Goal: Register for event/course

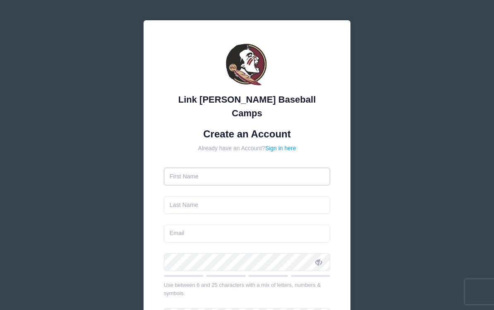
click at [303, 168] on input "text" at bounding box center [247, 177] width 167 height 18
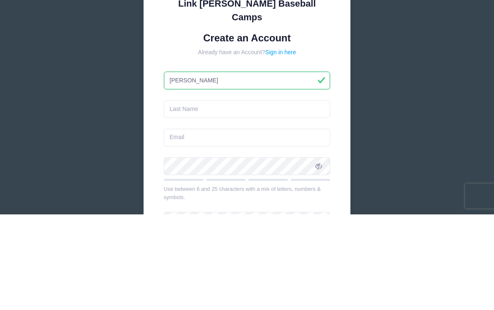
type input "[PERSON_NAME]"
click at [267, 196] on input "text" at bounding box center [247, 205] width 167 height 18
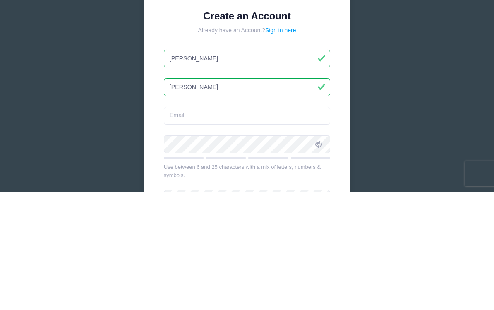
type input "Corey"
click at [282, 225] on input "email" at bounding box center [247, 234] width 167 height 18
type input "amykcorey@gmail.com"
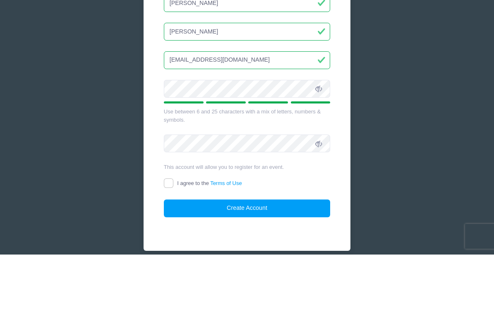
scroll to position [125, 0]
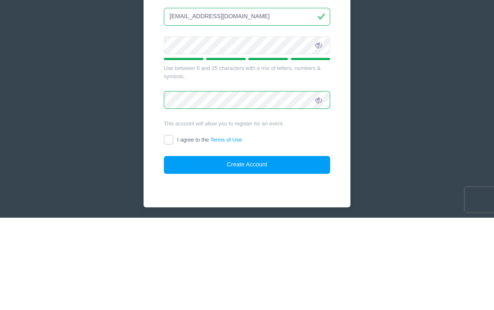
click at [170, 227] on input "I agree to the Terms of Use" at bounding box center [169, 232] width 10 height 10
checkbox input "true"
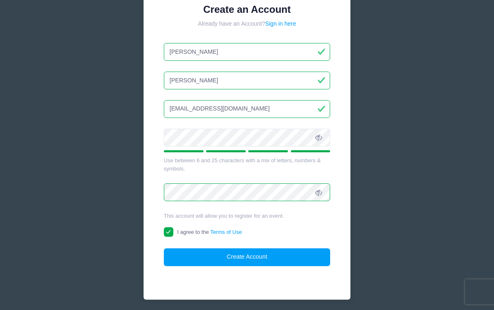
click at [266, 248] on button "Create Account" at bounding box center [247, 257] width 167 height 18
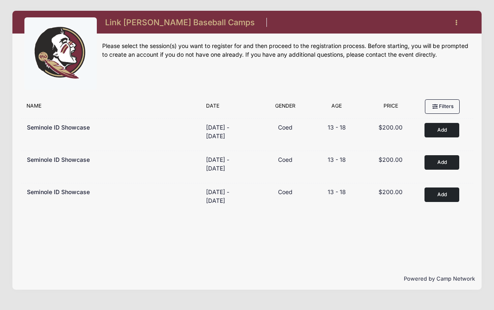
scroll to position [4, 0]
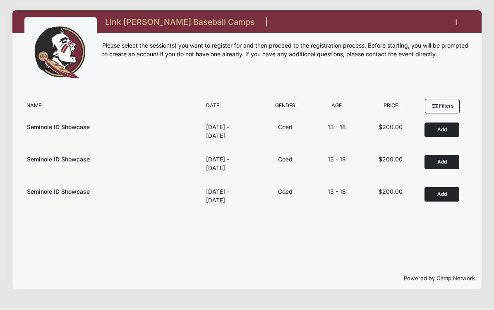
click at [446, 192] on button "Add to Cart" at bounding box center [442, 195] width 35 height 14
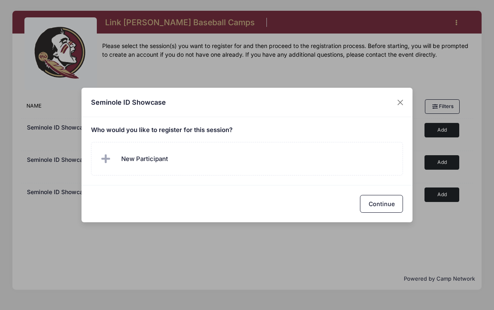
click at [195, 156] on label "New Participant" at bounding box center [247, 159] width 313 height 34
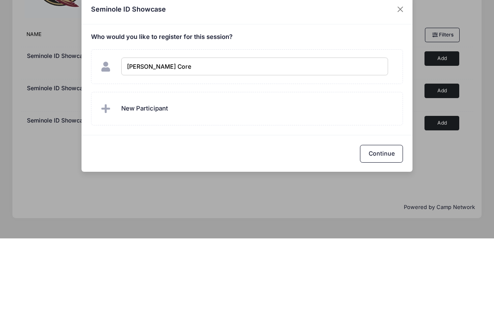
type input "[PERSON_NAME]"
checkbox input "true"
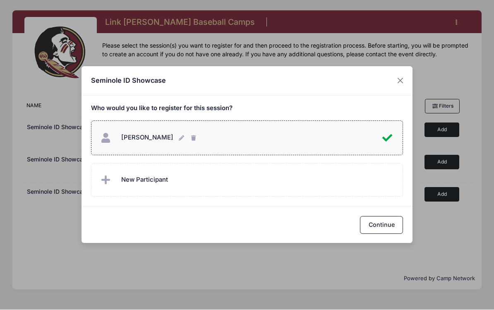
click at [388, 224] on button "Continue" at bounding box center [381, 226] width 43 height 18
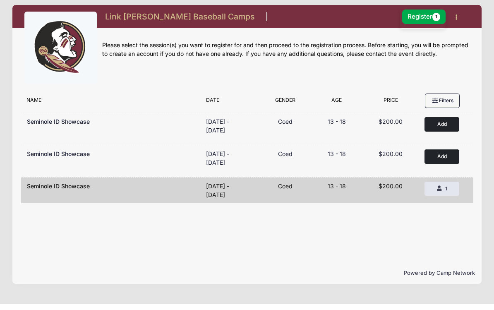
scroll to position [0, 0]
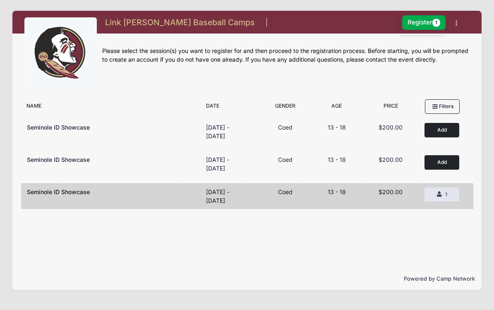
click at [423, 26] on button "Register 1" at bounding box center [425, 22] width 44 height 14
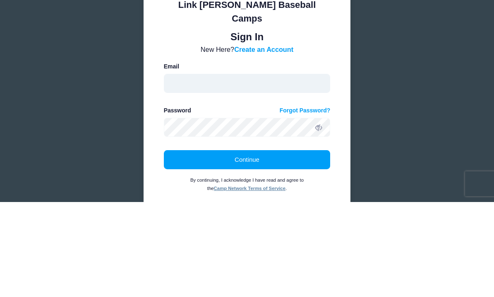
type input "amykcorey@gmail.com"
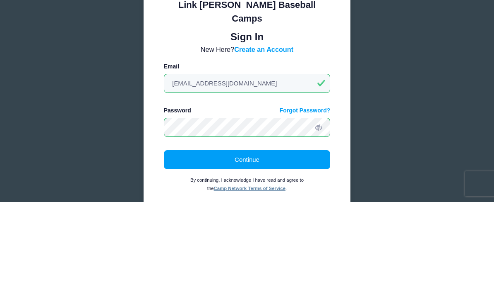
scroll to position [36, 0]
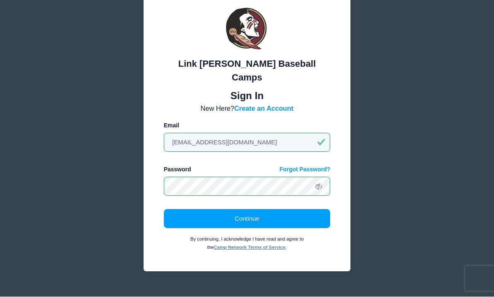
click at [264, 209] on button "Continue" at bounding box center [247, 218] width 167 height 19
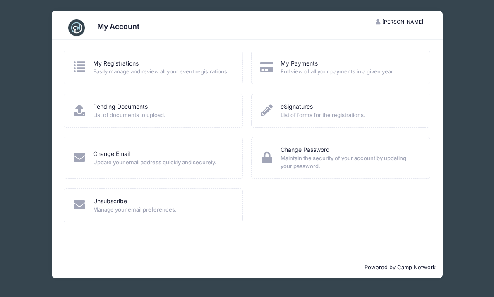
click at [106, 67] on link "My Registrations" at bounding box center [116, 63] width 46 height 9
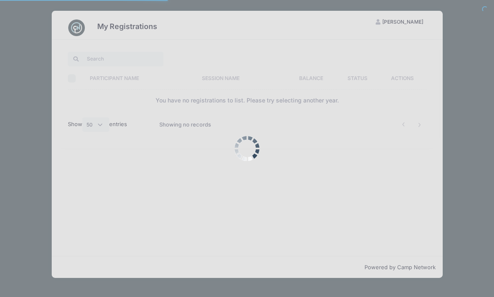
select select "50"
